Goal: Task Accomplishment & Management: Manage account settings

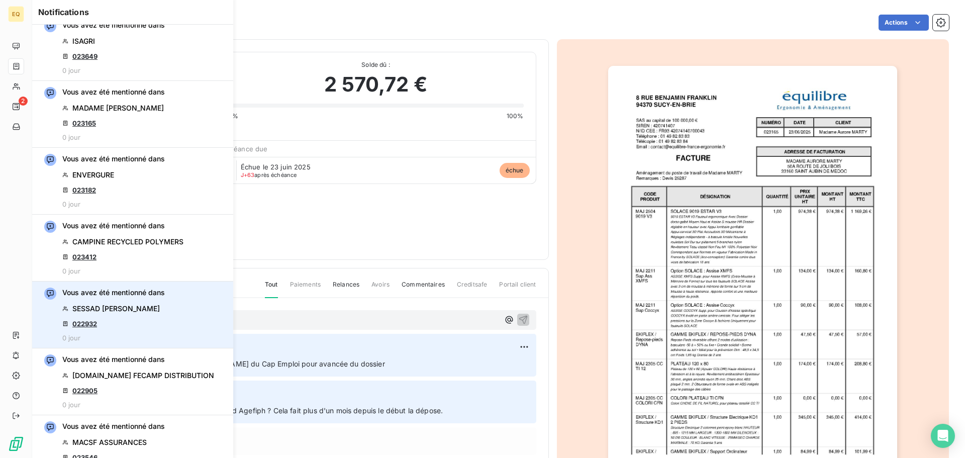
scroll to position [352, 0]
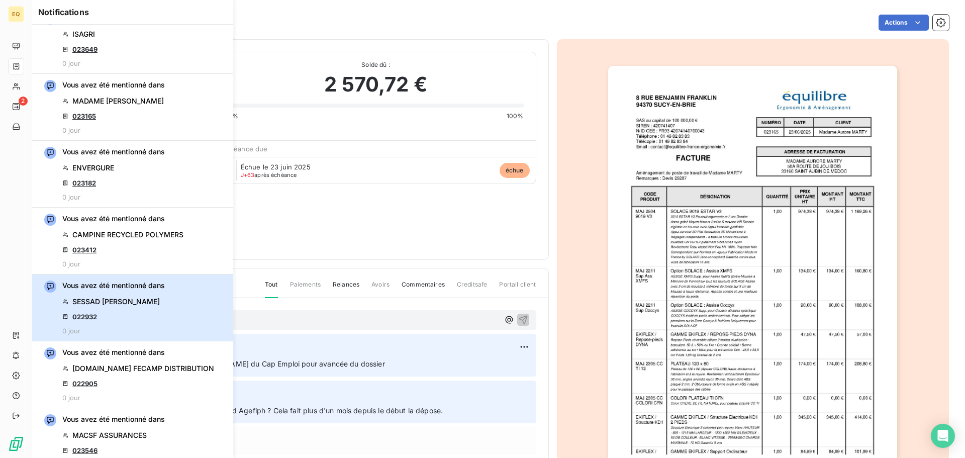
click at [125, 306] on span "SESSAD [PERSON_NAME]" at bounding box center [115, 302] width 87 height 10
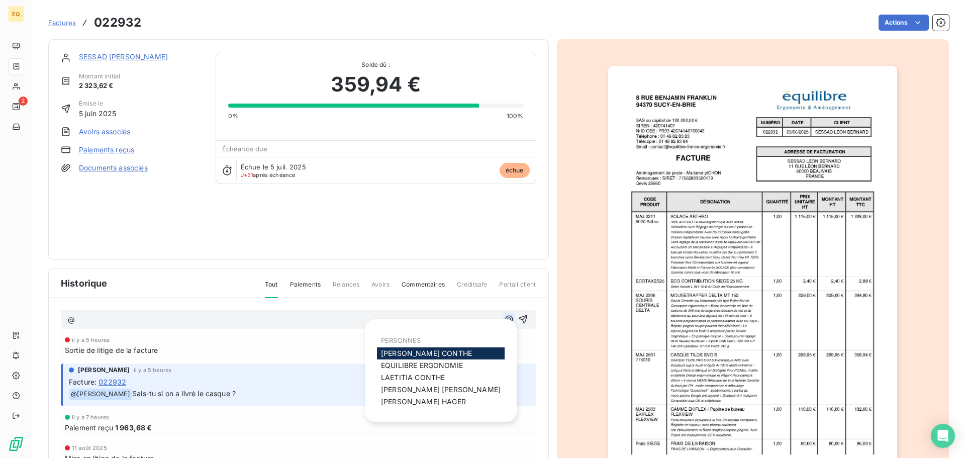
click at [504, 316] on icon "button" at bounding box center [509, 319] width 10 height 10
click at [391, 351] on span "[PERSON_NAME]" at bounding box center [426, 353] width 91 height 9
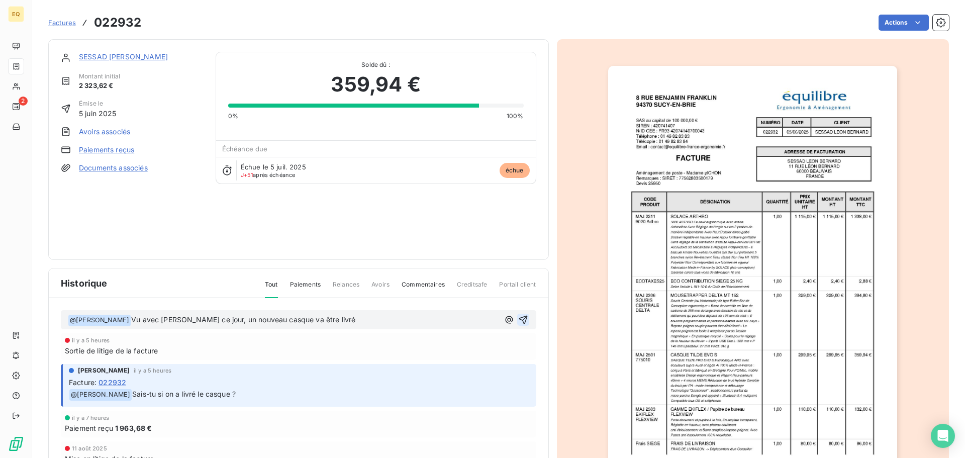
click at [519, 320] on icon "button" at bounding box center [523, 320] width 9 height 9
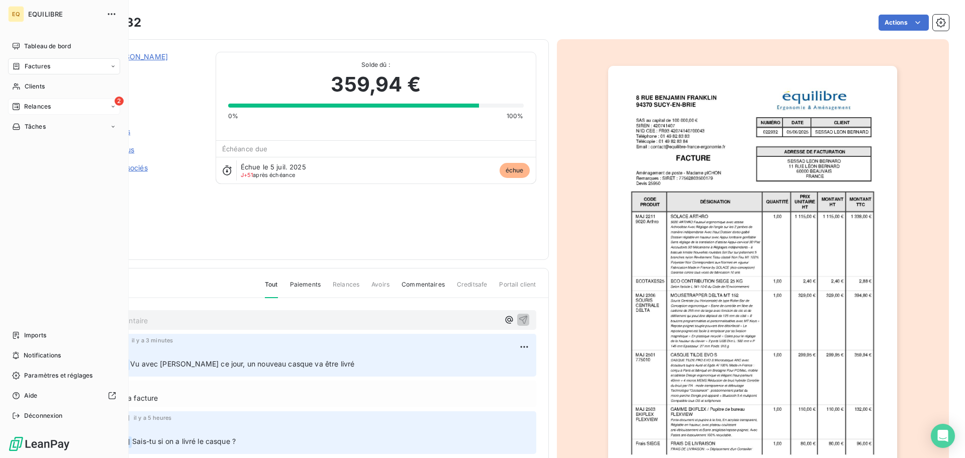
click at [35, 104] on span "Relances" at bounding box center [37, 106] width 27 height 9
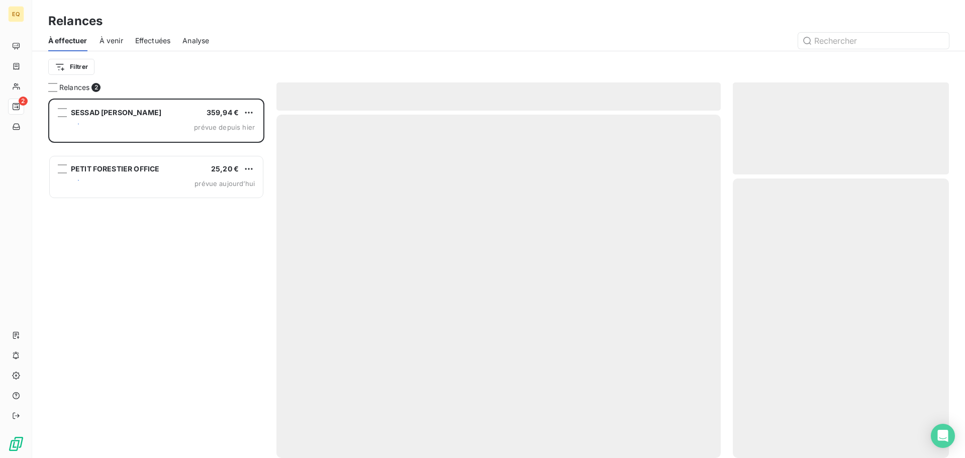
scroll to position [352, 209]
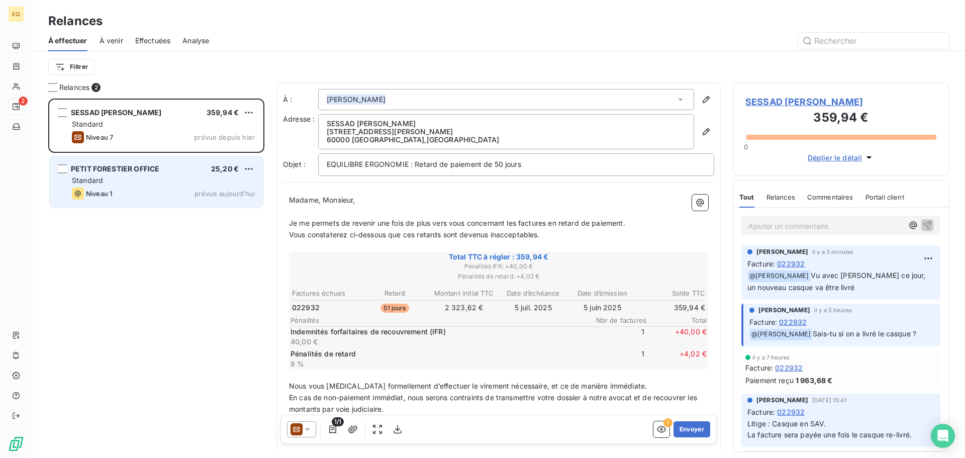
click at [139, 182] on div "Standard" at bounding box center [163, 180] width 183 height 10
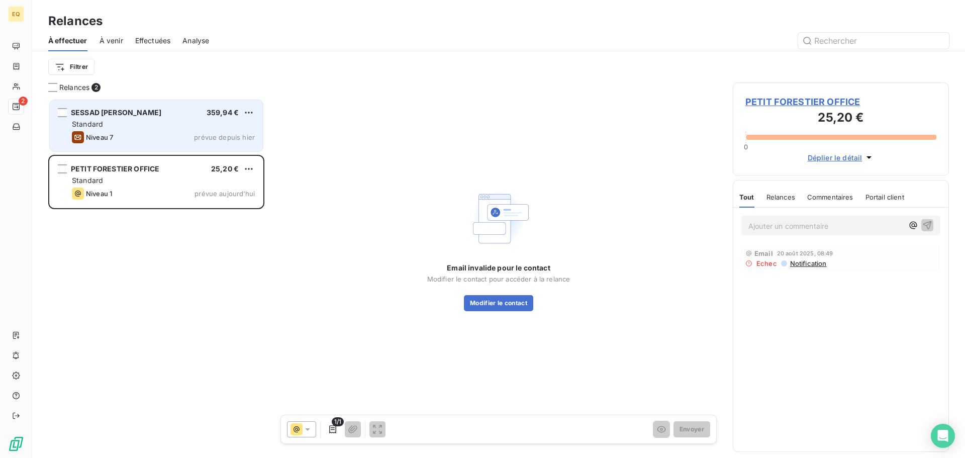
click at [153, 123] on div "Standard" at bounding box center [163, 124] width 183 height 10
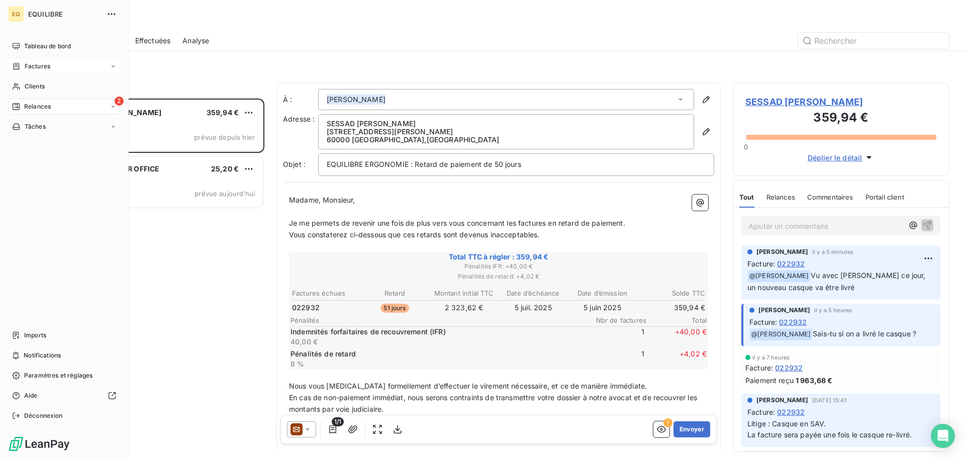
drag, startPoint x: 52, startPoint y: 64, endPoint x: 116, endPoint y: 63, distance: 64.4
click at [52, 64] on div "Factures" at bounding box center [64, 66] width 112 height 16
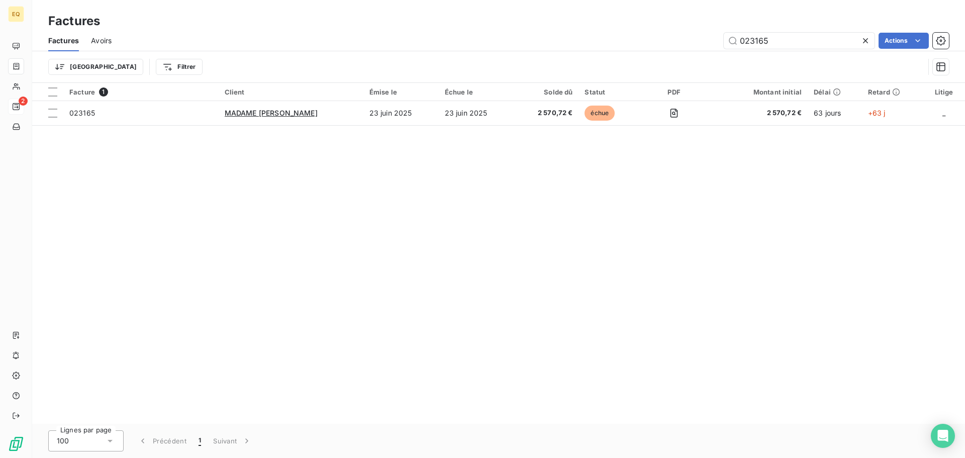
drag, startPoint x: 719, startPoint y: 43, endPoint x: 709, endPoint y: 43, distance: 10.1
click at [709, 43] on div "023165 Actions" at bounding box center [537, 41] width 826 height 16
type input "023182"
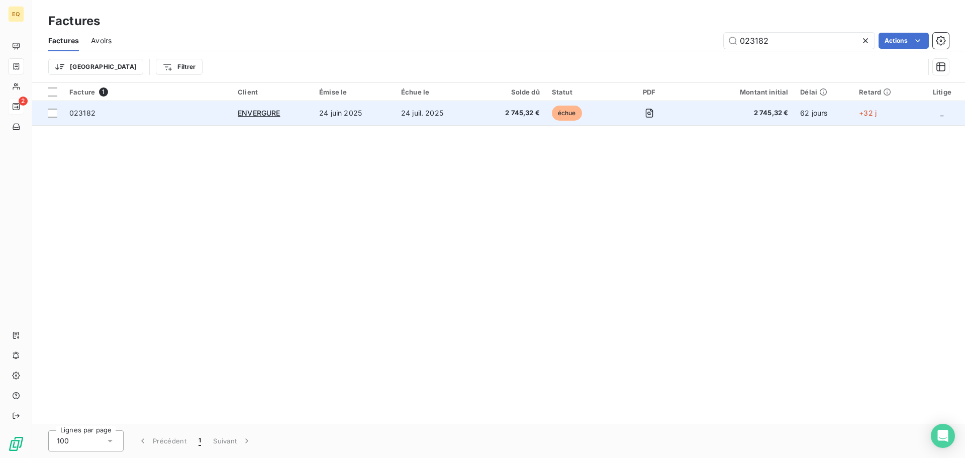
click at [412, 114] on td "24 juil. 2025" at bounding box center [435, 113] width 81 height 24
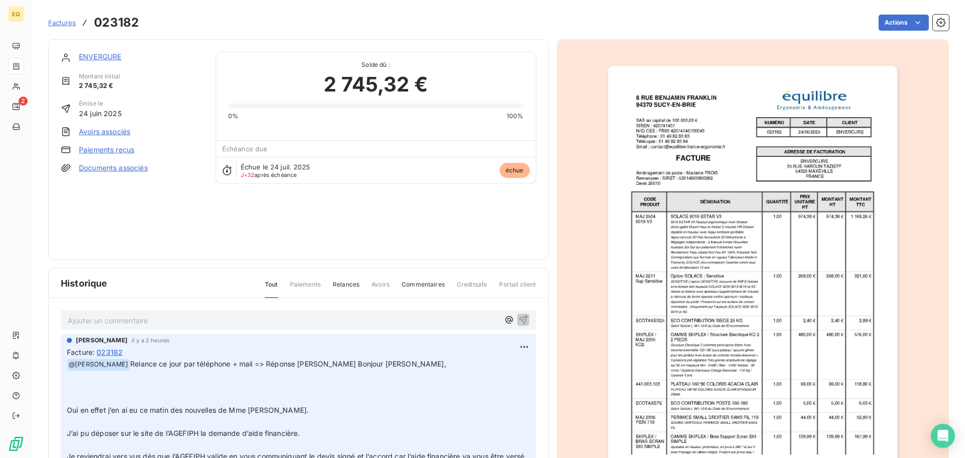
click at [108, 55] on link "ENVERGURE" at bounding box center [100, 56] width 42 height 9
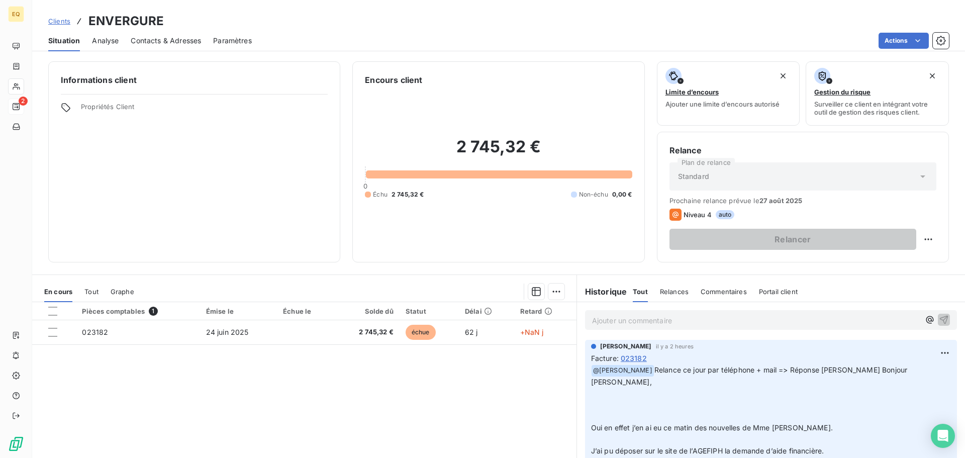
click at [166, 39] on span "Contacts & Adresses" at bounding box center [166, 41] width 70 height 10
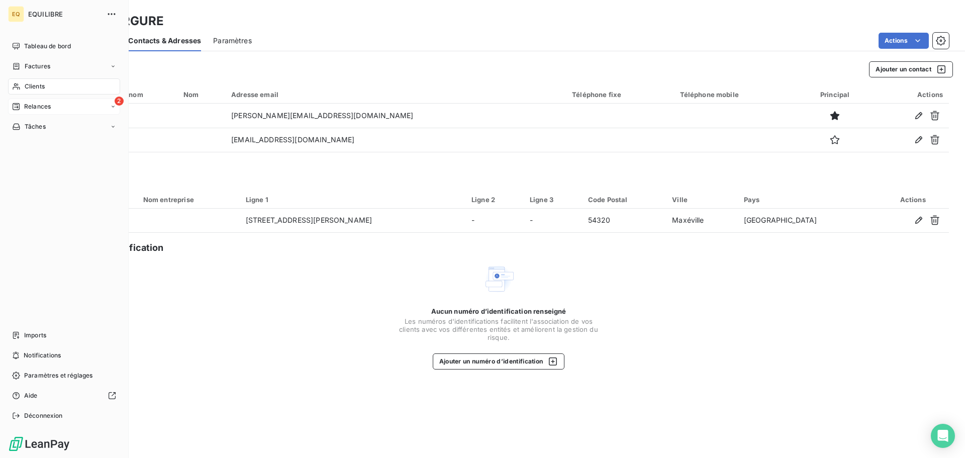
click at [77, 106] on div "2 Relances" at bounding box center [64, 107] width 112 height 16
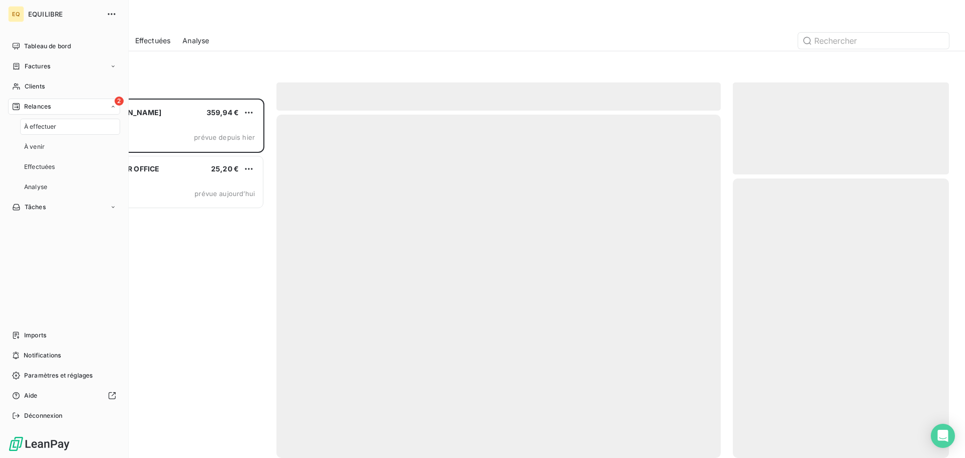
scroll to position [352, 209]
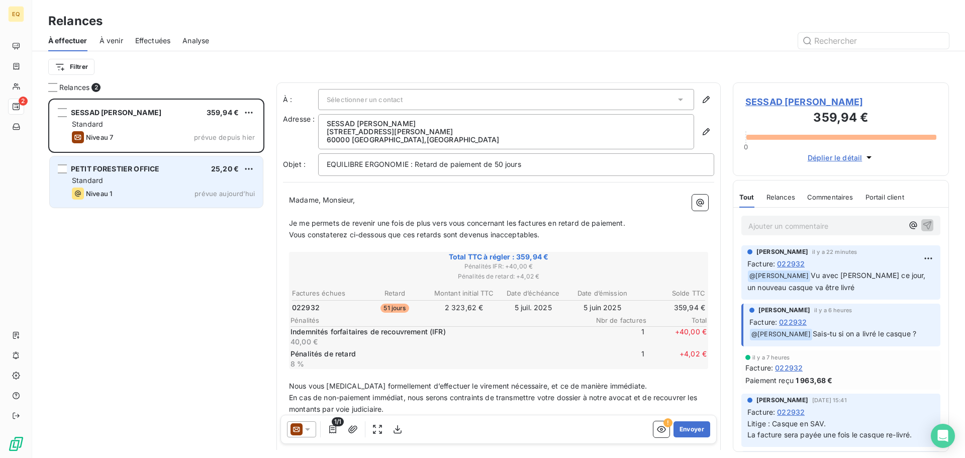
click at [146, 180] on div "Standard" at bounding box center [163, 180] width 183 height 10
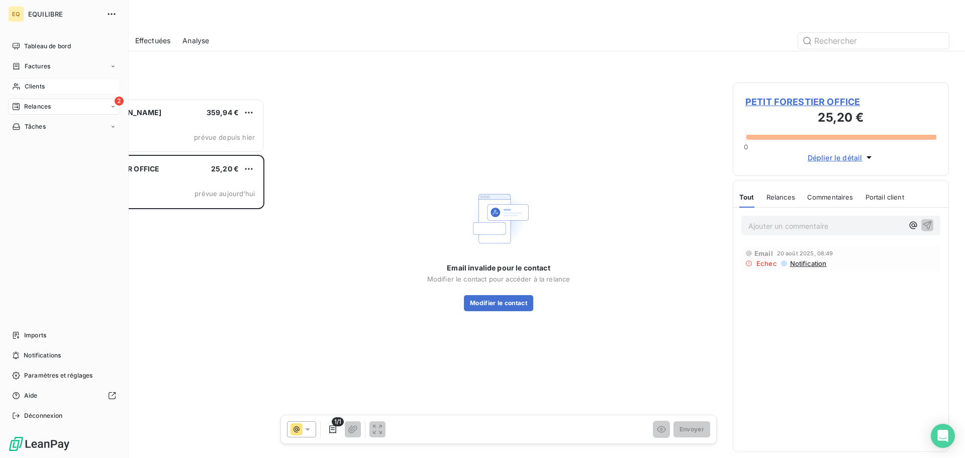
click at [54, 83] on div "Clients" at bounding box center [64, 86] width 112 height 16
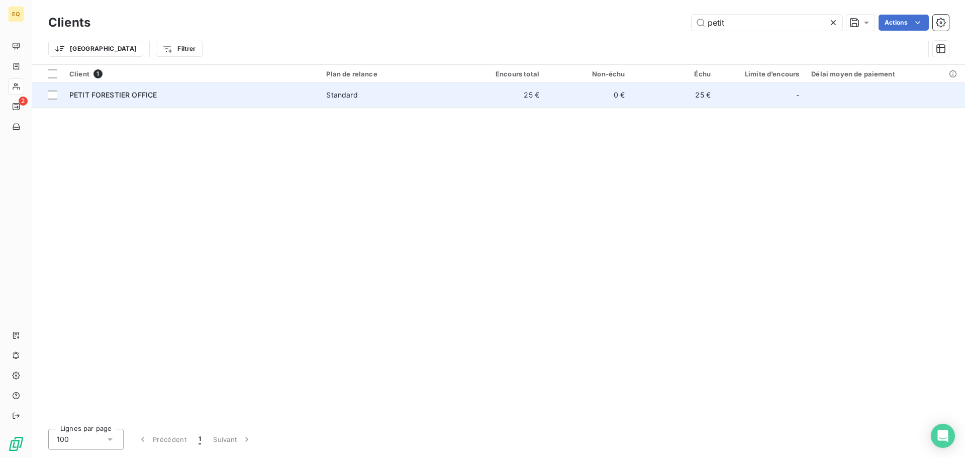
type input "petit"
click at [108, 90] on div "PETIT FORESTIER OFFICE" at bounding box center [191, 95] width 245 height 10
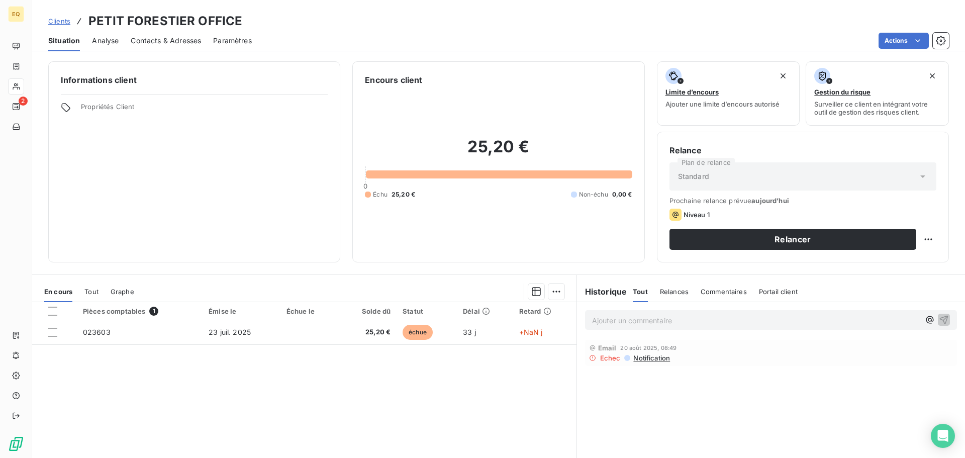
click at [159, 41] on span "Contacts & Adresses" at bounding box center [166, 41] width 70 height 10
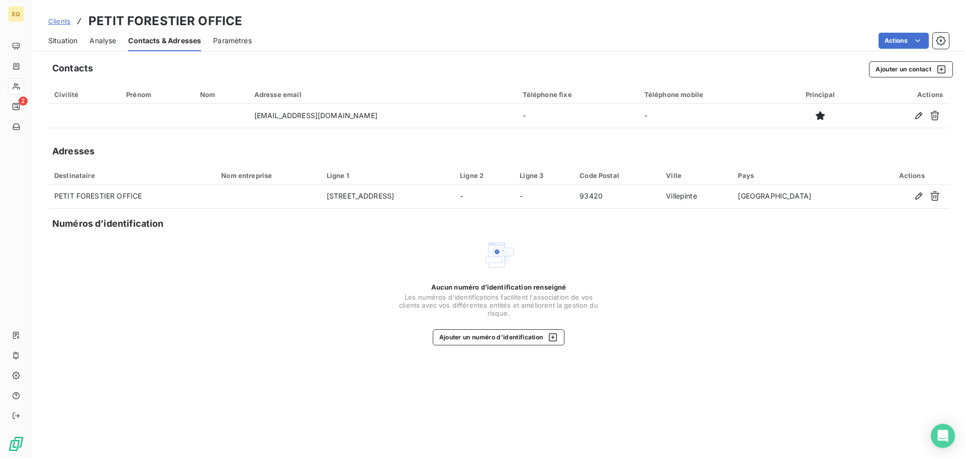
click at [55, 17] on span "Clients" at bounding box center [59, 21] width 22 height 8
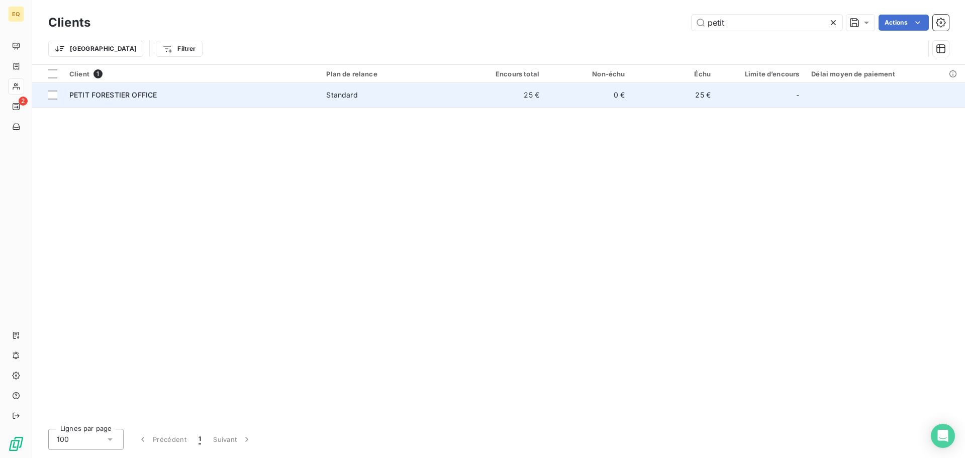
click at [101, 93] on span "PETIT FORESTIER OFFICE" at bounding box center [112, 94] width 87 height 9
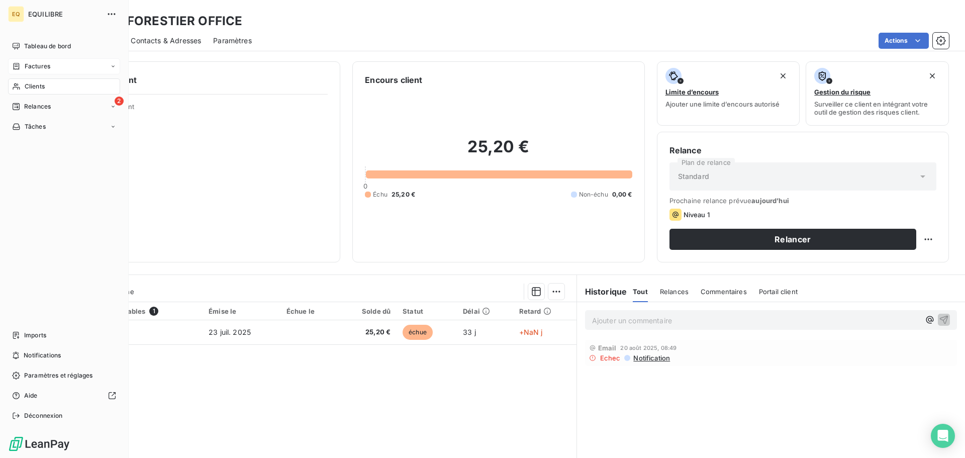
click at [56, 60] on div "Factures" at bounding box center [64, 66] width 112 height 16
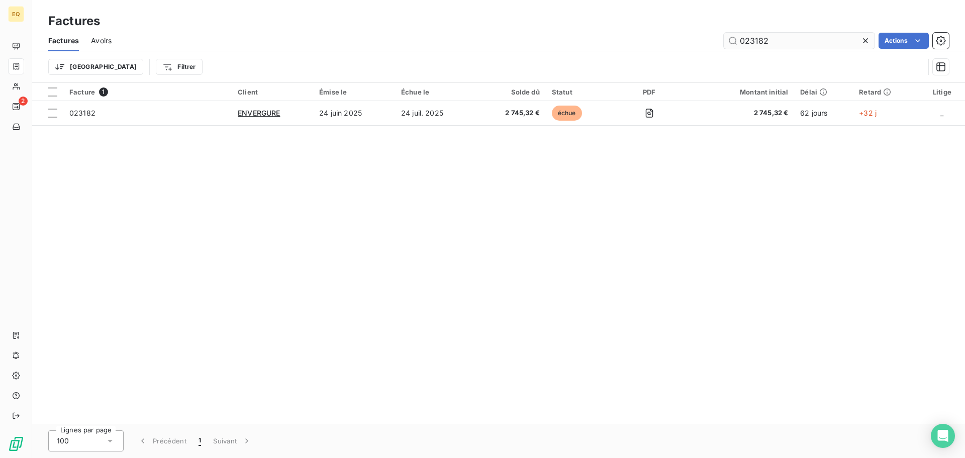
drag, startPoint x: 775, startPoint y: 42, endPoint x: 733, endPoint y: 42, distance: 42.7
click at [733, 42] on input "023182" at bounding box center [799, 41] width 151 height 16
type input "022962"
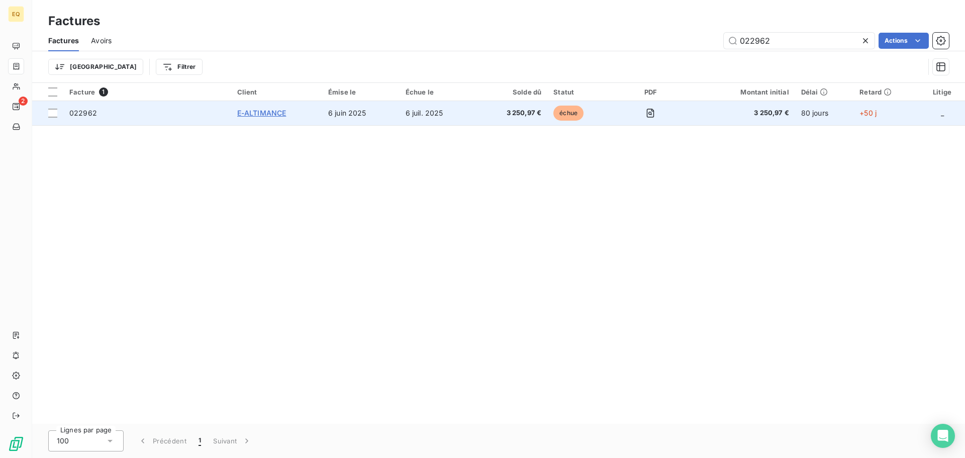
click at [266, 110] on span "E-ALTIMANCE" at bounding box center [261, 113] width 49 height 9
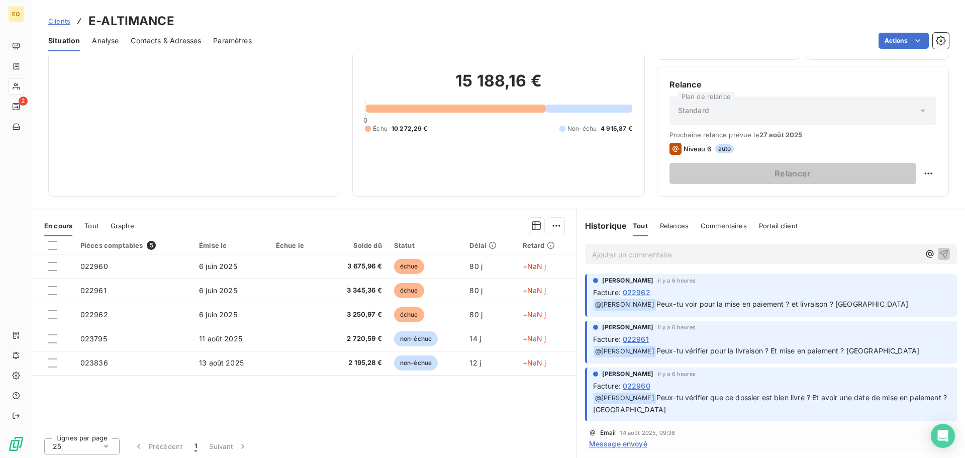
scroll to position [68, 0]
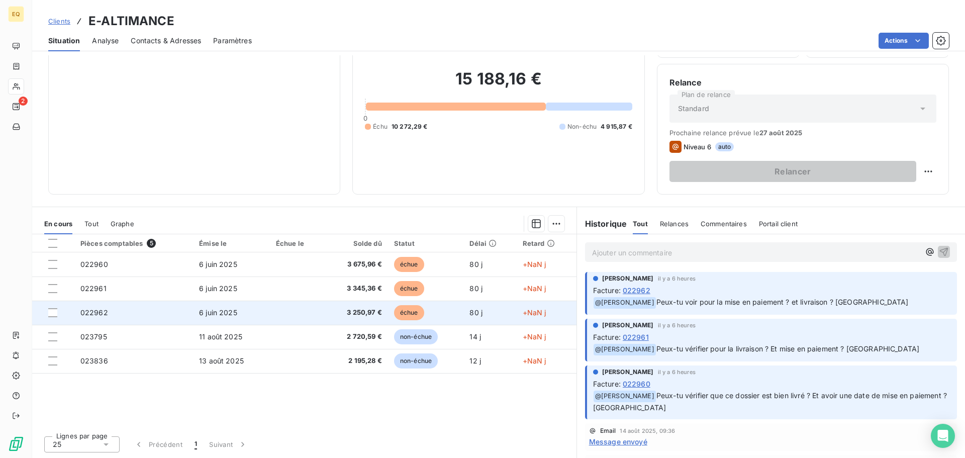
click at [215, 309] on span "6 juin 2025" at bounding box center [218, 312] width 38 height 9
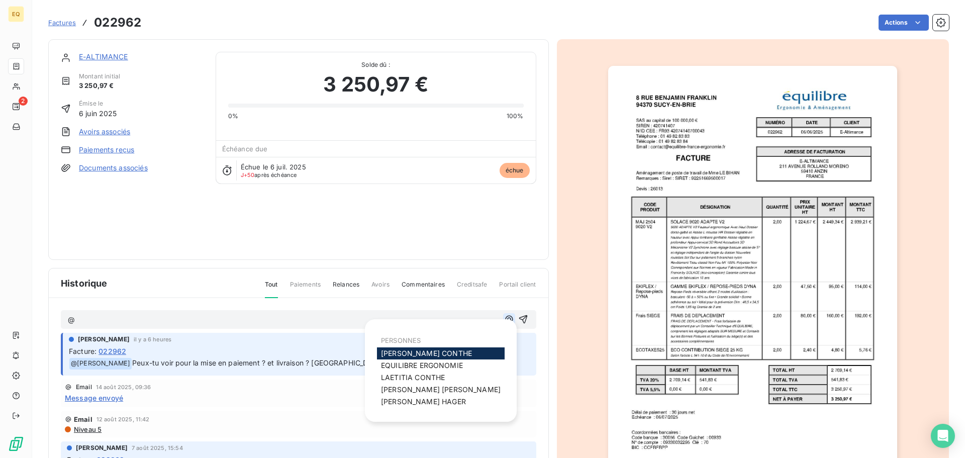
click at [505, 317] on icon "button" at bounding box center [509, 320] width 8 height 8
click at [395, 352] on span "[PERSON_NAME]" at bounding box center [426, 353] width 91 height 9
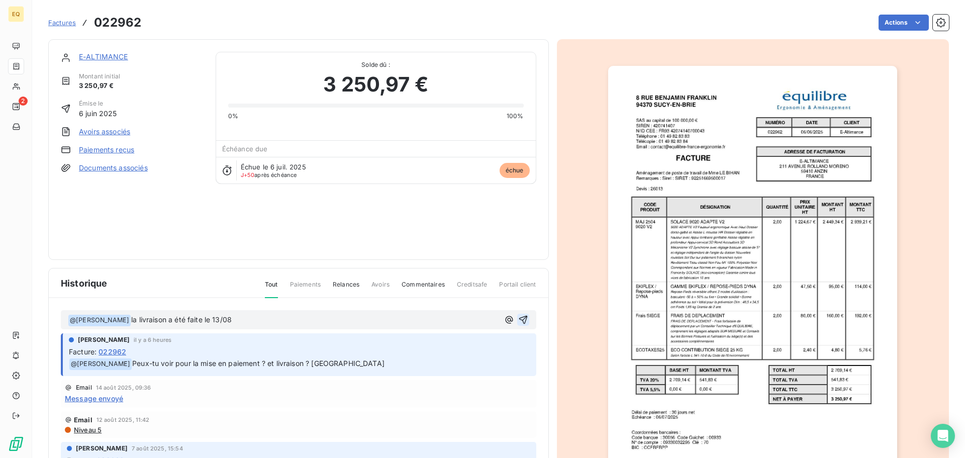
click at [517, 316] on button "button" at bounding box center [523, 320] width 12 height 12
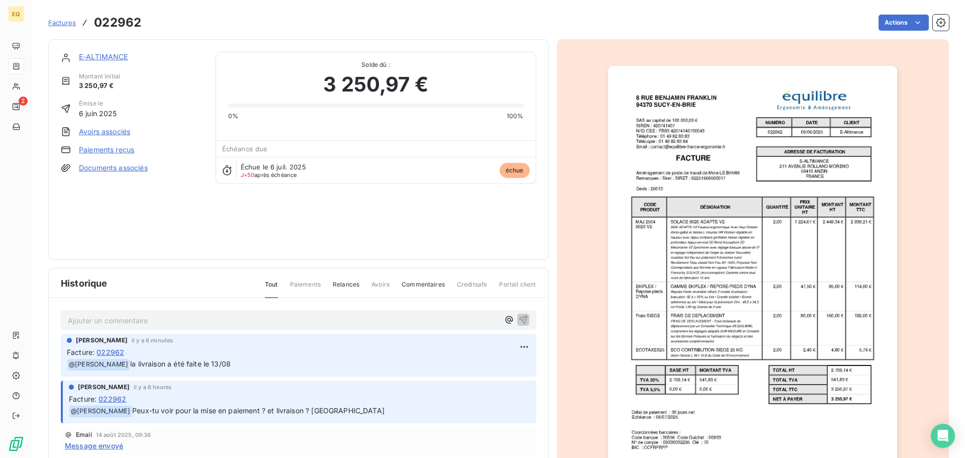
click at [59, 22] on span "Factures" at bounding box center [62, 23] width 28 height 8
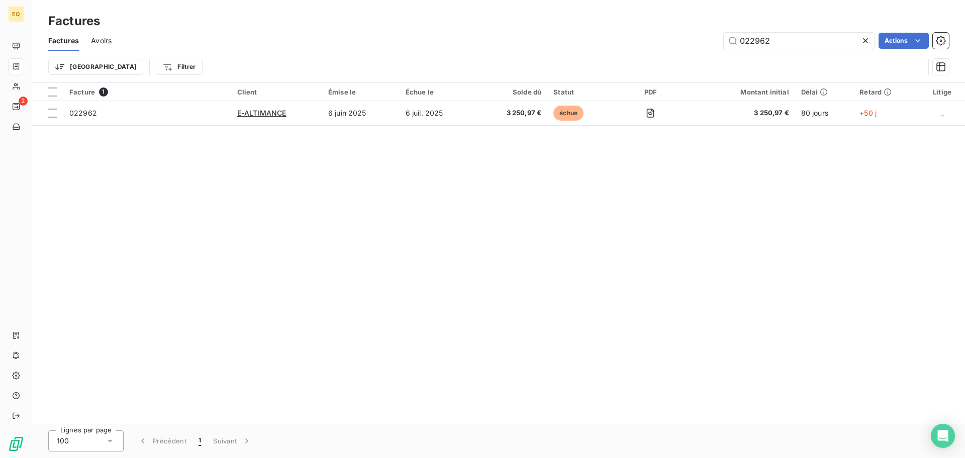
drag, startPoint x: 746, startPoint y: 38, endPoint x: 710, endPoint y: 38, distance: 36.2
click at [710, 38] on div "022962 Actions" at bounding box center [537, 41] width 826 height 16
type input "023603"
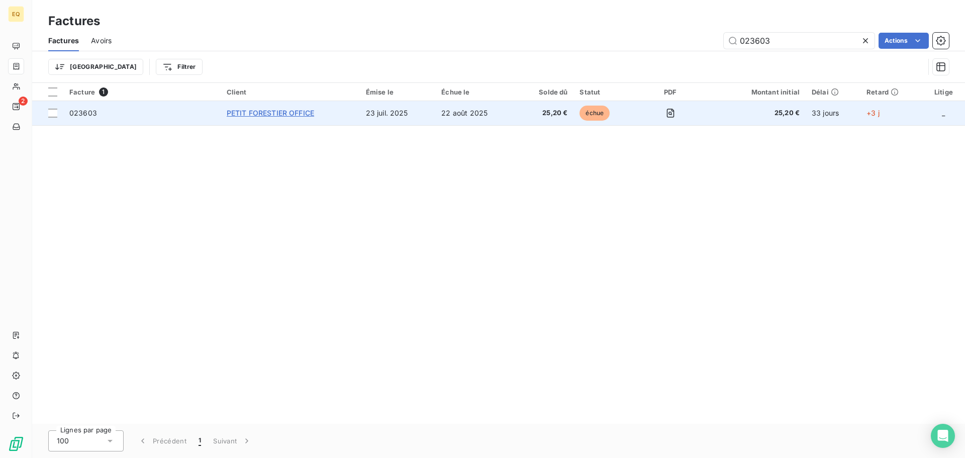
click at [259, 116] on span "PETIT FORESTIER OFFICE" at bounding box center [270, 113] width 87 height 9
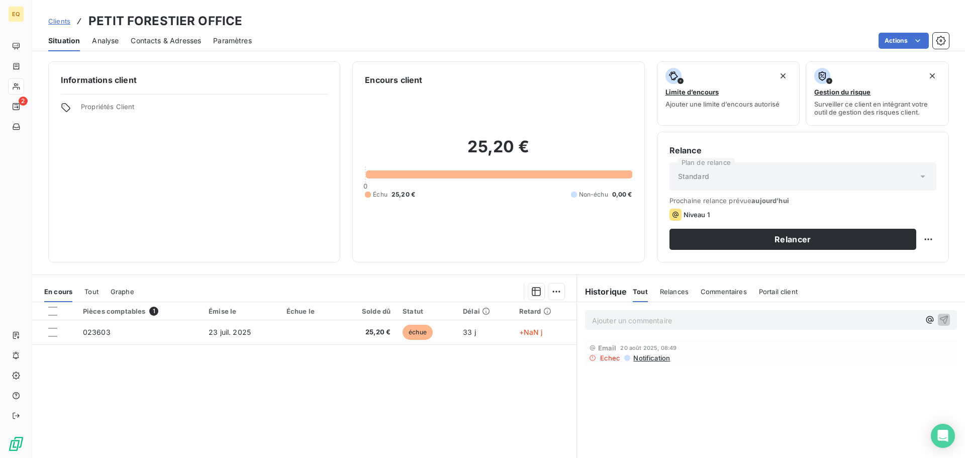
click at [162, 39] on span "Contacts & Adresses" at bounding box center [166, 41] width 70 height 10
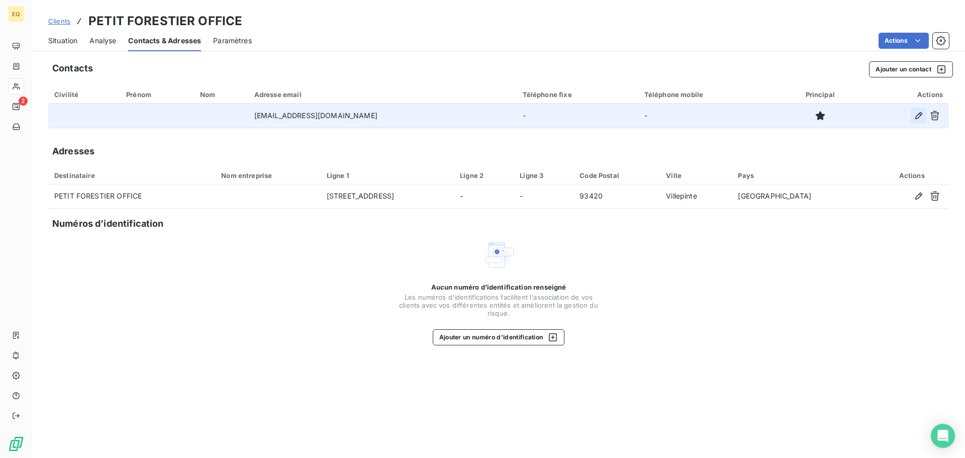
click at [918, 114] on icon "button" at bounding box center [919, 116] width 10 height 10
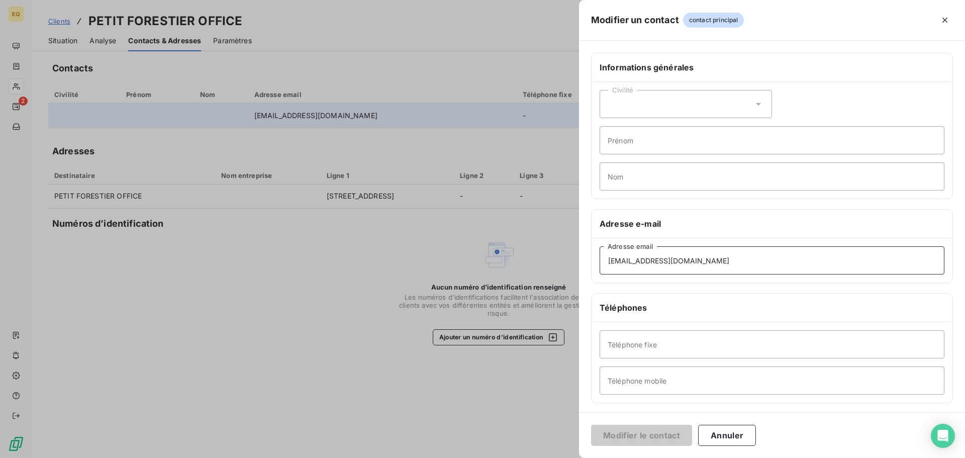
drag, startPoint x: 648, startPoint y: 262, endPoint x: 653, endPoint y: 259, distance: 6.1
click at [649, 262] on input "[EMAIL_ADDRESS][DOMAIN_NAME]" at bounding box center [772, 260] width 345 height 28
type input "[EMAIL_ADDRESS][DOMAIN_NAME]"
click at [622, 432] on button "Modifier le contact" at bounding box center [641, 435] width 101 height 21
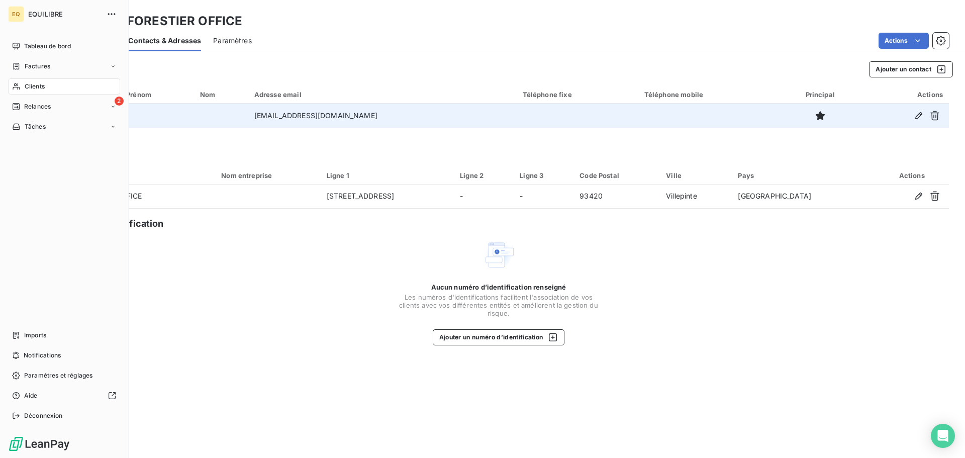
click at [50, 105] on span "Relances" at bounding box center [37, 106] width 27 height 9
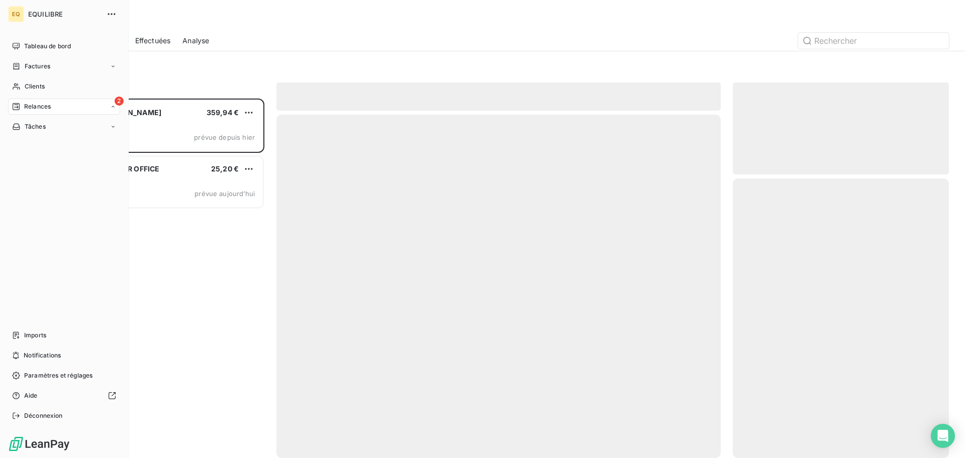
scroll to position [352, 209]
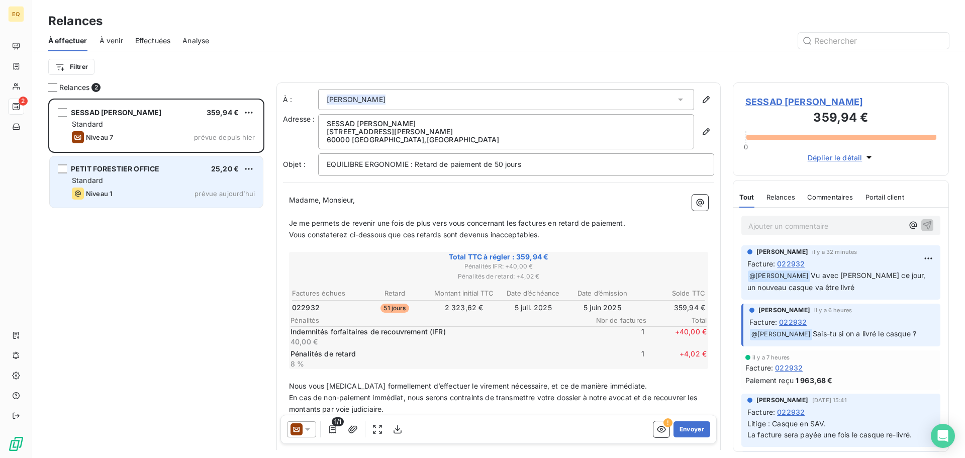
click at [152, 185] on div "Standard" at bounding box center [163, 180] width 183 height 10
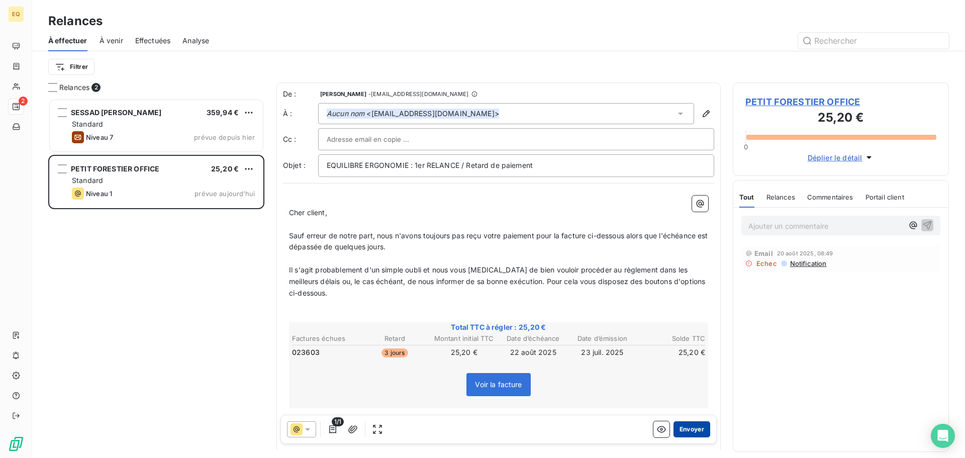
click at [679, 425] on button "Envoyer" at bounding box center [692, 429] width 37 height 16
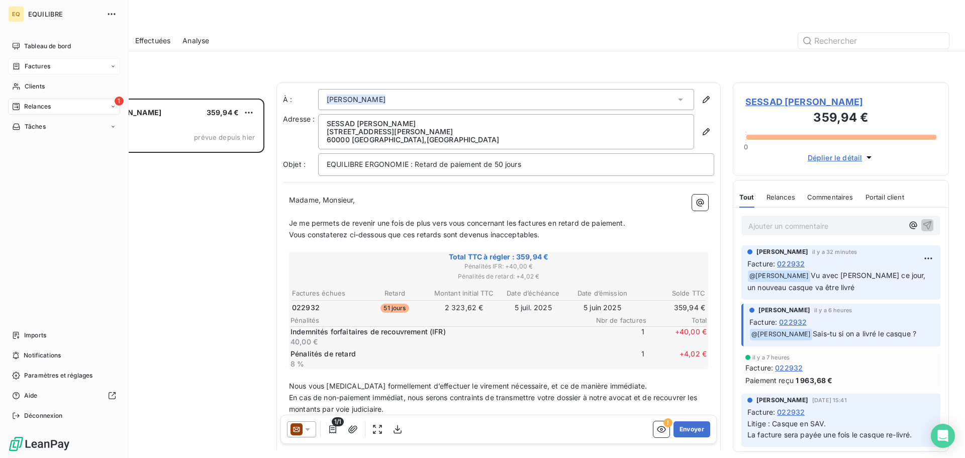
drag, startPoint x: 50, startPoint y: 63, endPoint x: 103, endPoint y: 64, distance: 52.8
click at [50, 63] on span "Factures" at bounding box center [38, 66] width 26 height 9
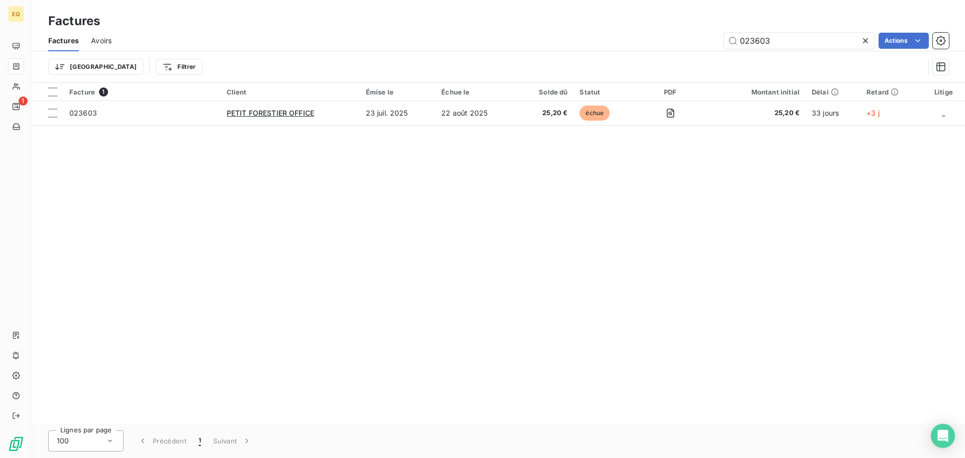
drag, startPoint x: 779, startPoint y: 41, endPoint x: 701, endPoint y: 40, distance: 78.4
click at [701, 40] on div "023603 Actions" at bounding box center [537, 41] width 826 height 16
type input "022961"
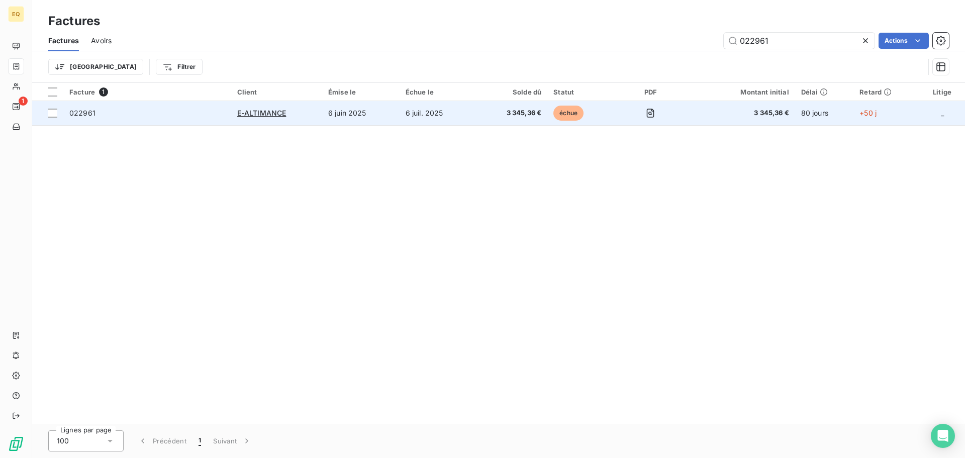
click at [320, 113] on td "E-ALTIMANCE" at bounding box center [276, 113] width 91 height 24
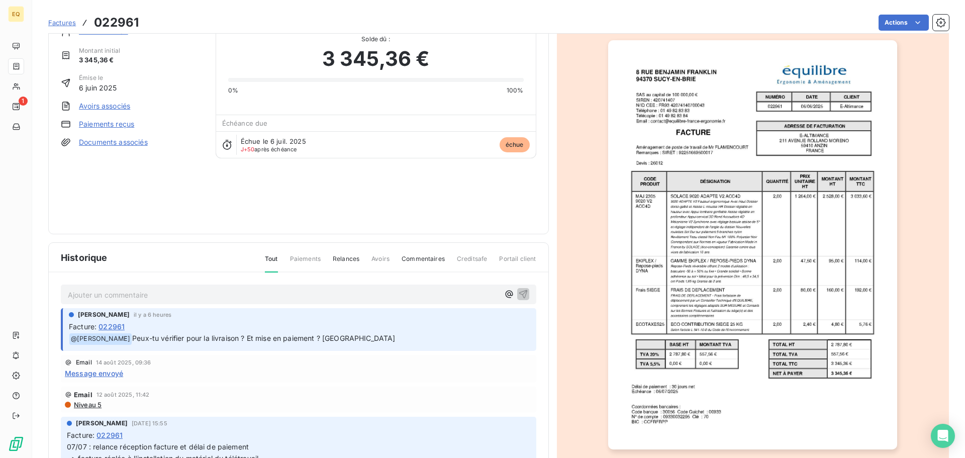
scroll to position [51, 0]
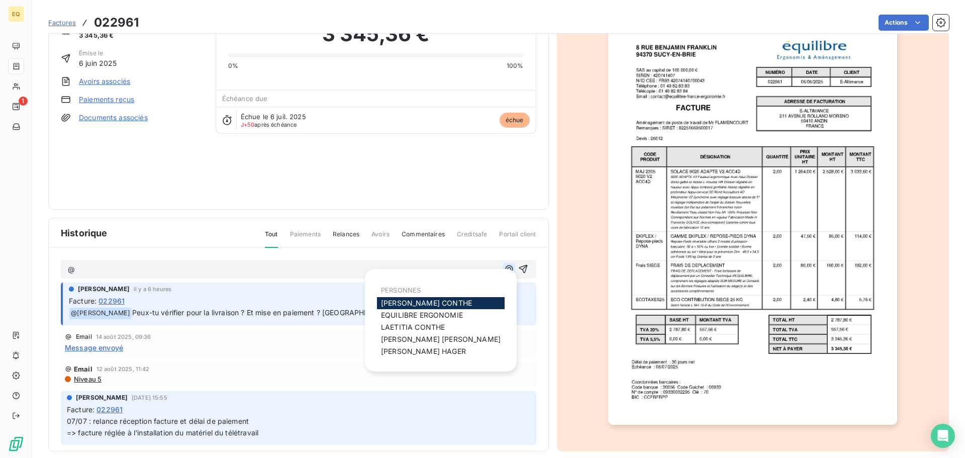
click at [504, 267] on icon "button" at bounding box center [509, 269] width 10 height 10
click at [422, 301] on span "[PERSON_NAME]" at bounding box center [426, 303] width 91 height 9
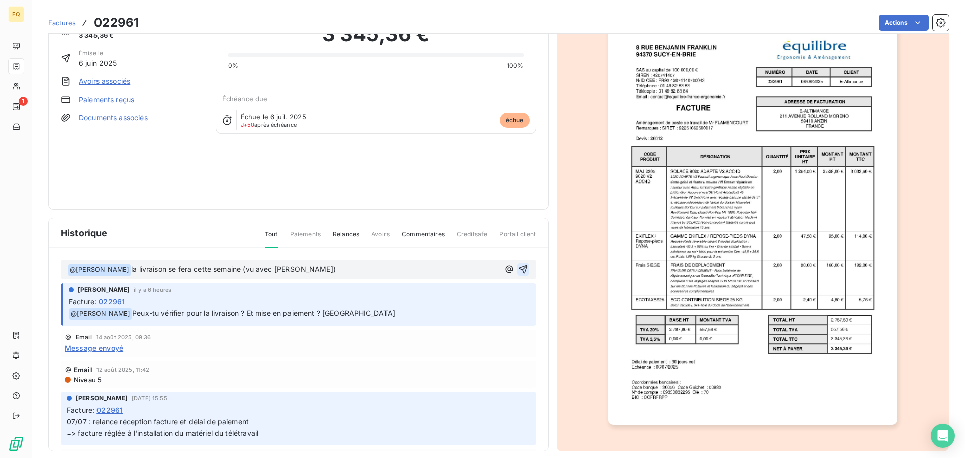
click at [519, 268] on icon "button" at bounding box center [523, 269] width 9 height 9
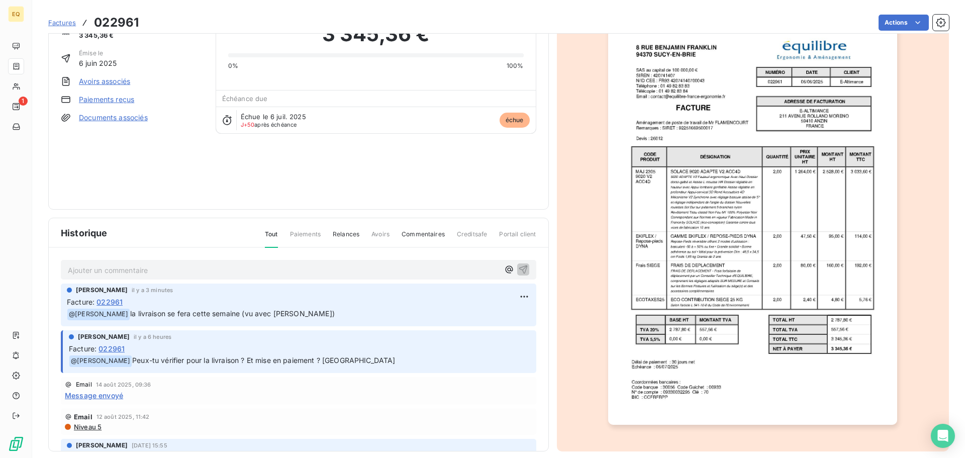
click at [69, 21] on span "Factures" at bounding box center [62, 23] width 28 height 8
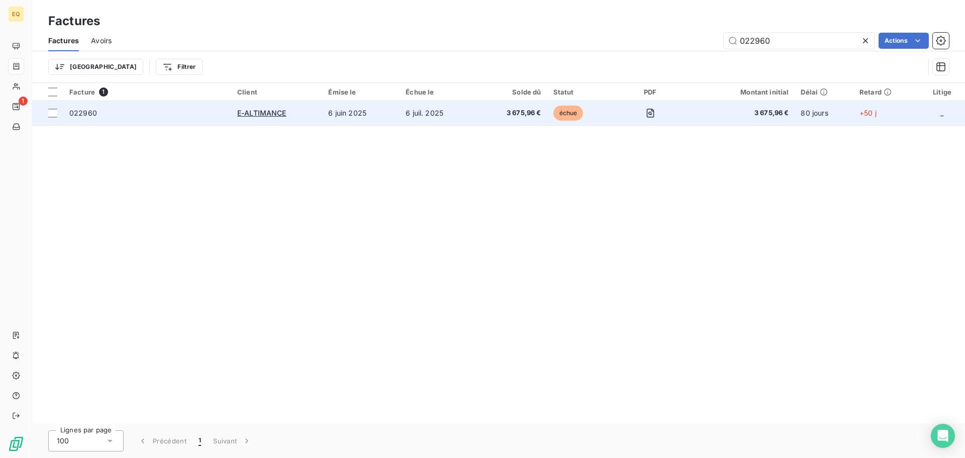
type input "022960"
click at [373, 115] on td "6 juin 2025" at bounding box center [360, 113] width 77 height 24
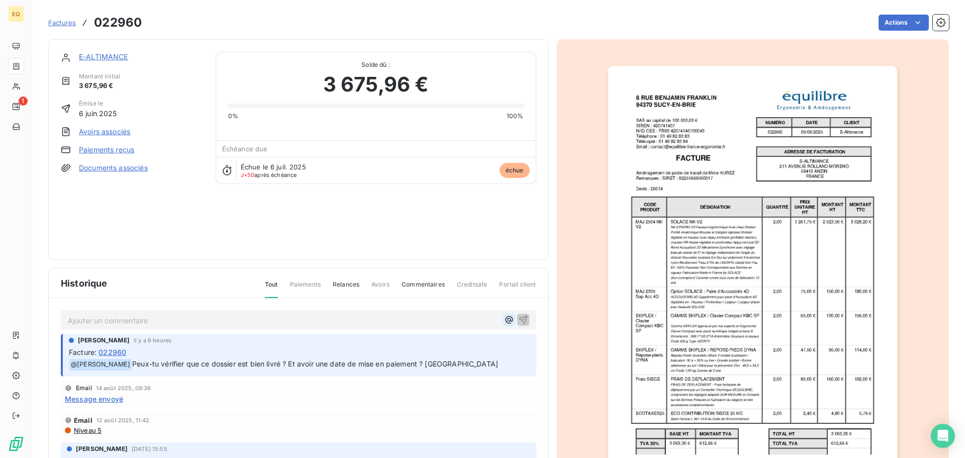
click at [504, 317] on icon "button" at bounding box center [509, 320] width 10 height 10
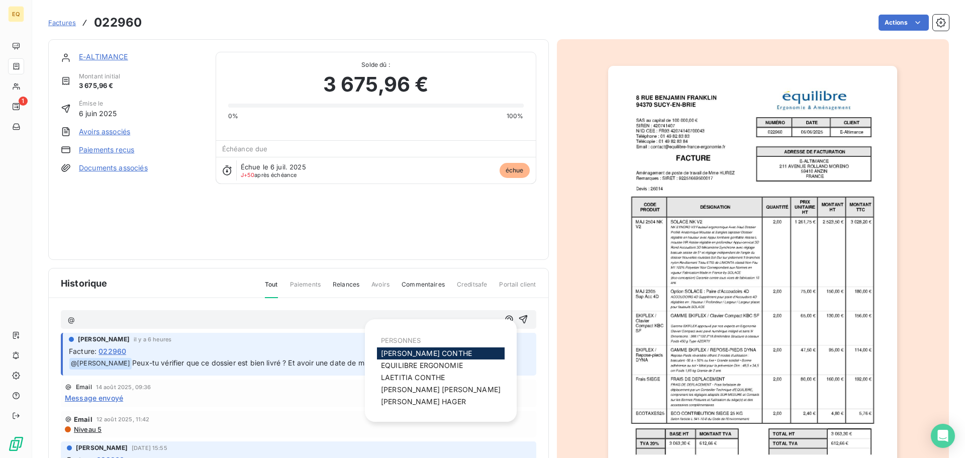
click at [432, 351] on span "[PERSON_NAME]" at bounding box center [426, 353] width 91 height 9
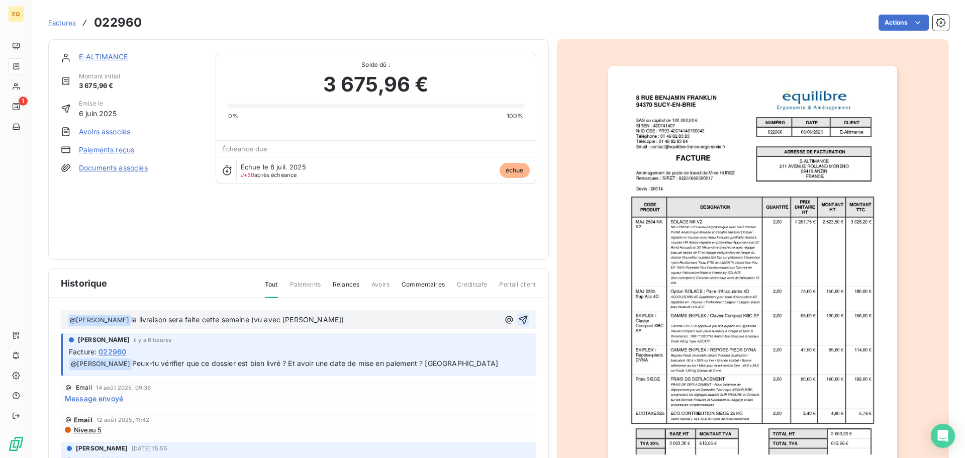
click at [518, 318] on icon "button" at bounding box center [523, 320] width 10 height 10
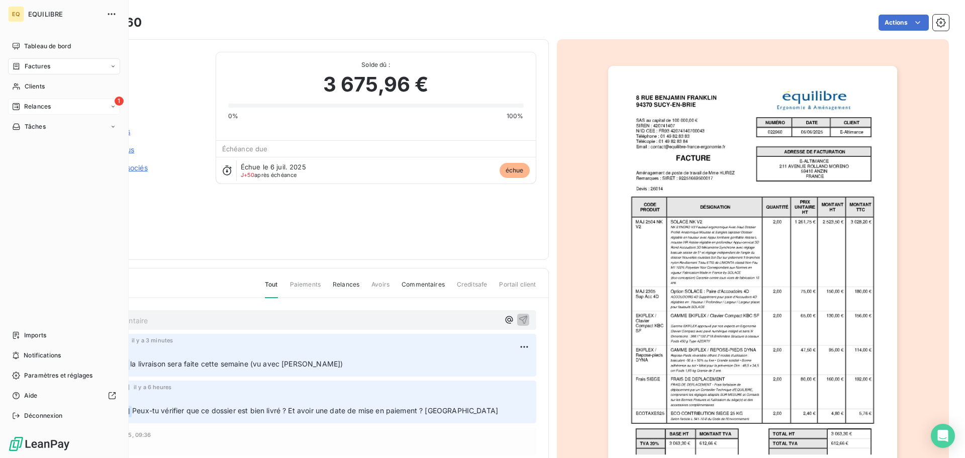
click at [59, 102] on div "1 Relances" at bounding box center [64, 107] width 112 height 16
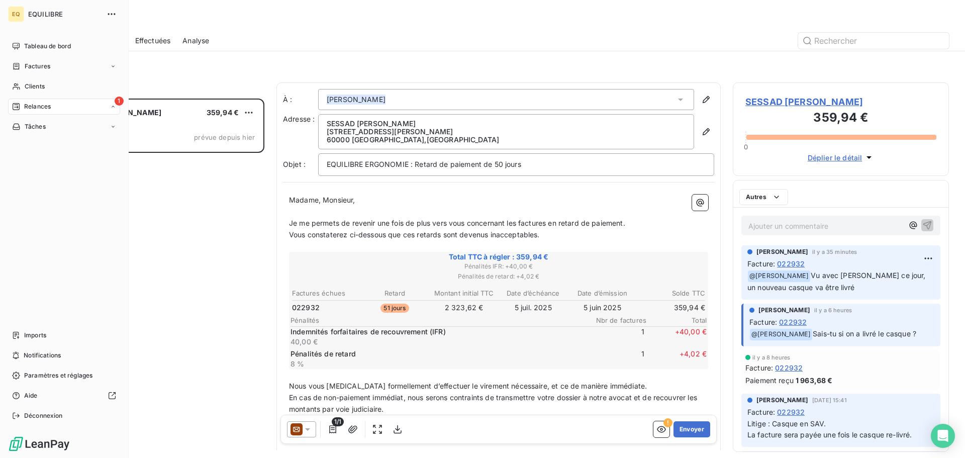
scroll to position [352, 209]
